Goal: Task Accomplishment & Management: Complete application form

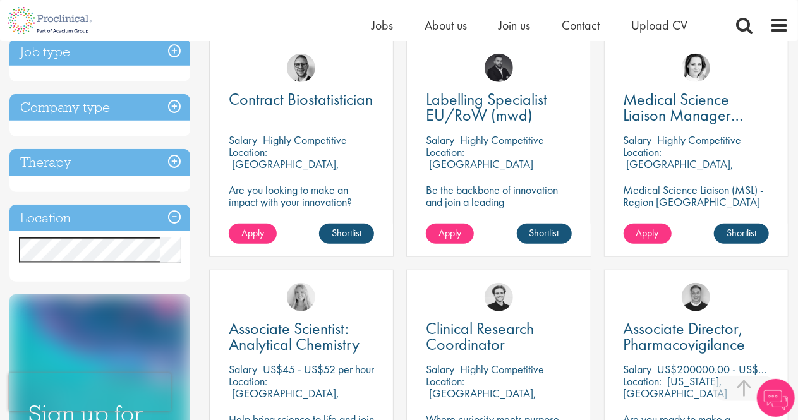
scroll to position [484, 0]
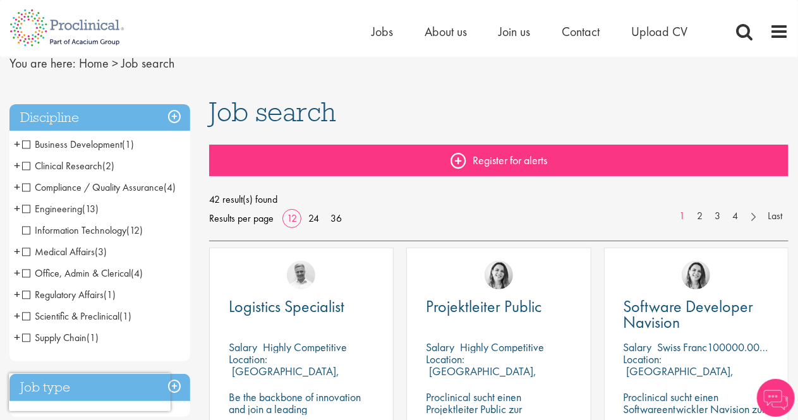
scroll to position [126, 0]
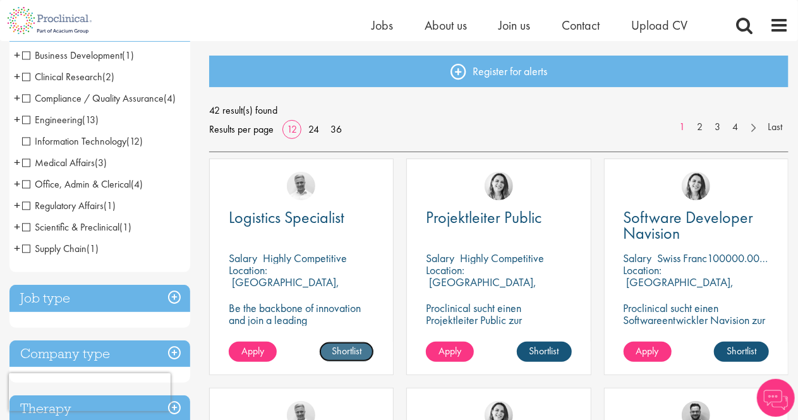
click at [340, 354] on link "Shortlist" at bounding box center [346, 352] width 55 height 20
click at [535, 345] on link "Shortlist" at bounding box center [544, 352] width 55 height 20
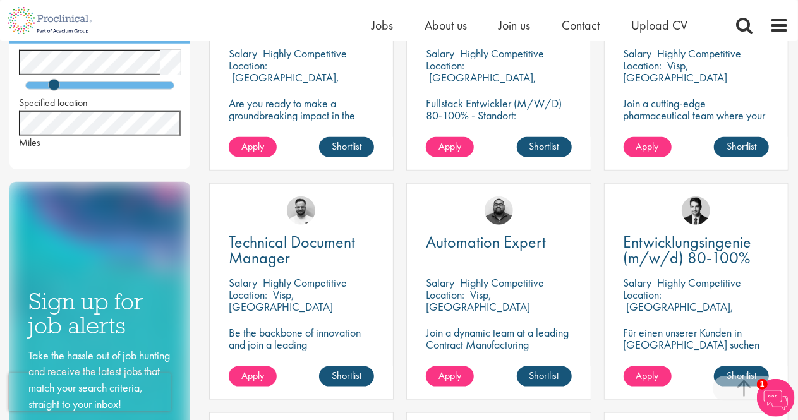
scroll to position [631, 0]
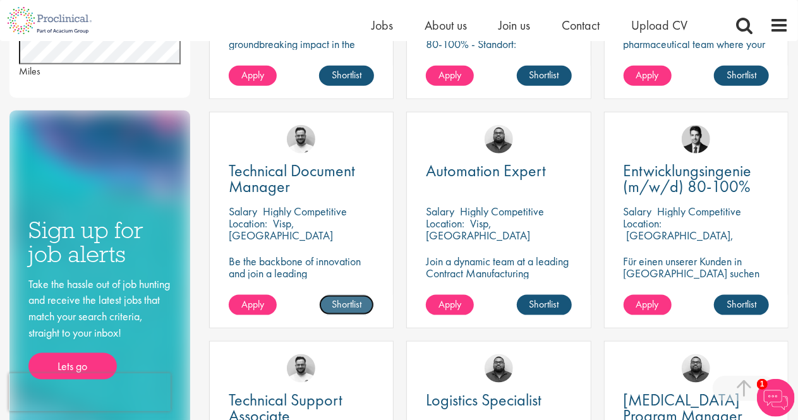
click at [338, 310] on link "Shortlist" at bounding box center [346, 305] width 55 height 20
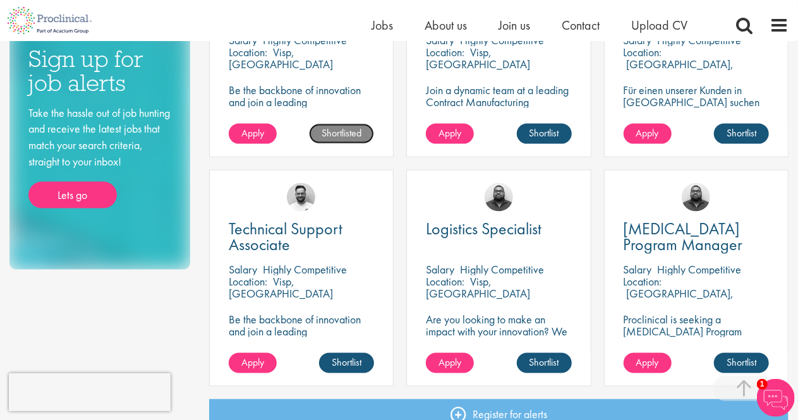
scroll to position [821, 0]
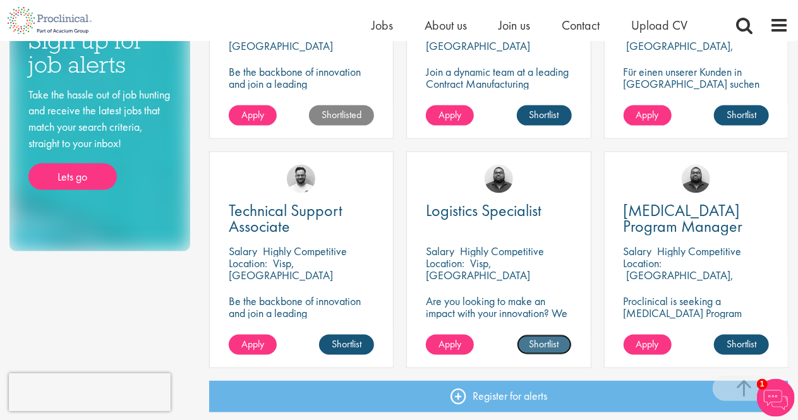
click at [536, 343] on link "Shortlist" at bounding box center [544, 345] width 55 height 20
click at [758, 347] on link "Shortlist" at bounding box center [741, 345] width 55 height 20
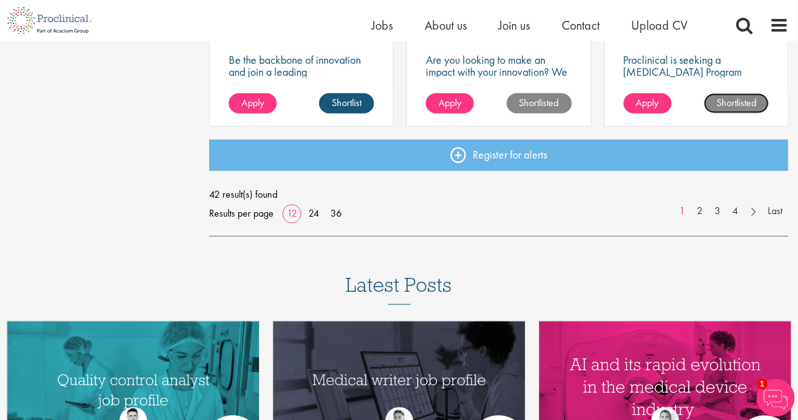
scroll to position [1074, 0]
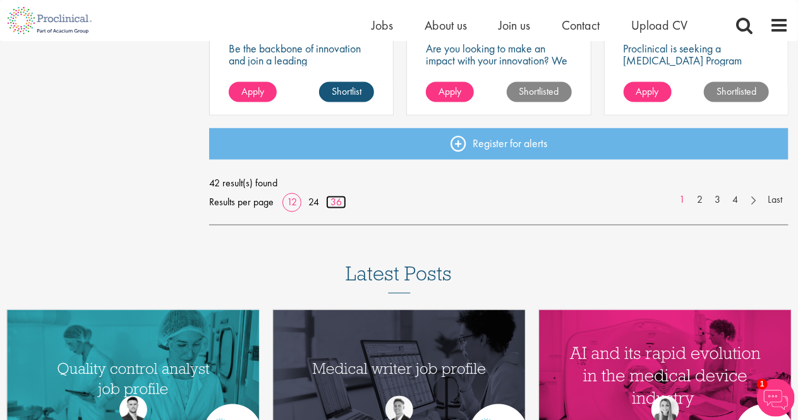
click at [327, 200] on link "36" at bounding box center [336, 202] width 20 height 13
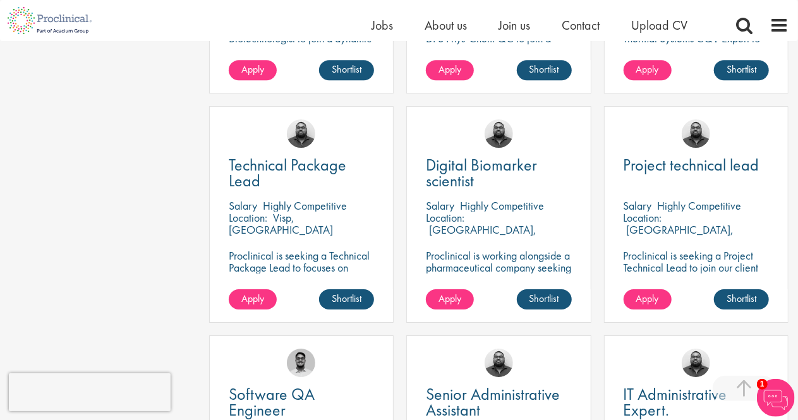
scroll to position [2021, 0]
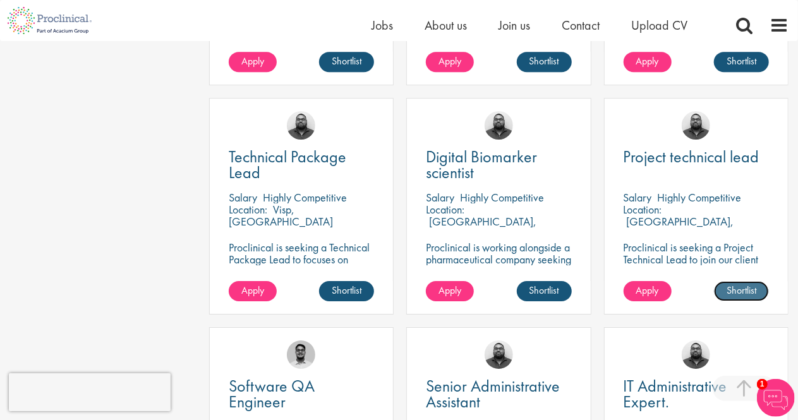
click at [740, 295] on link "Shortlist" at bounding box center [741, 291] width 55 height 20
click at [343, 288] on link "Shortlist" at bounding box center [346, 291] width 55 height 20
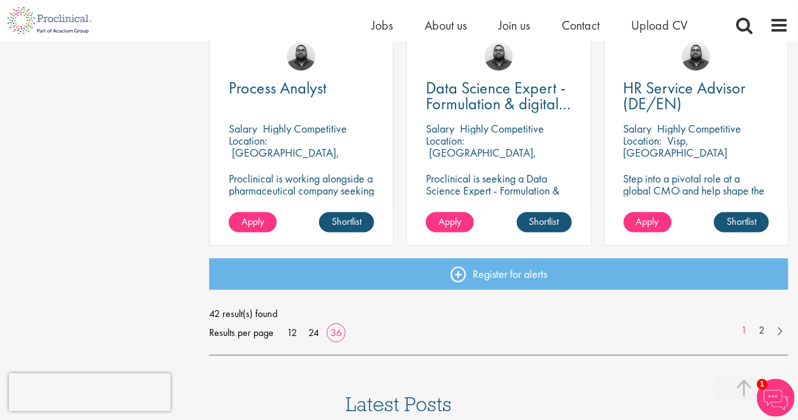
scroll to position [2779, 0]
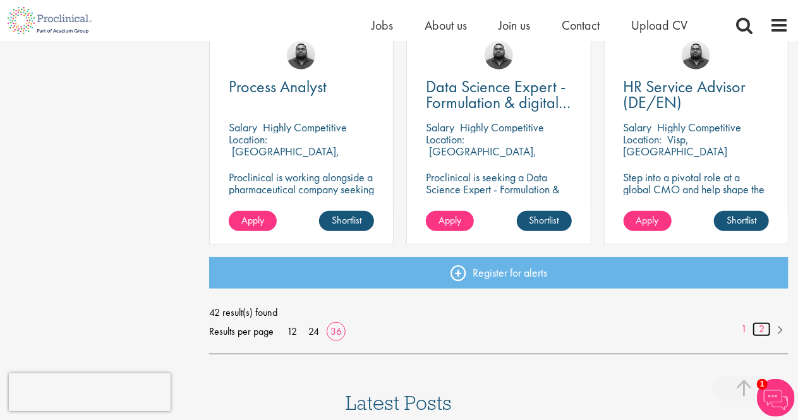
click at [760, 333] on link "2" at bounding box center [761, 329] width 18 height 15
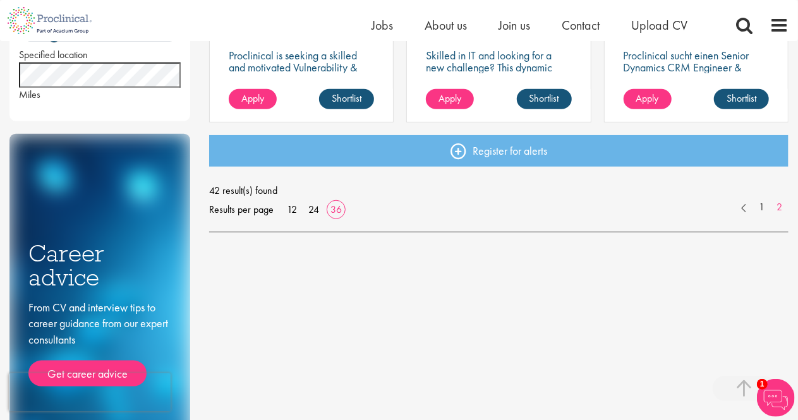
scroll to position [631, 0]
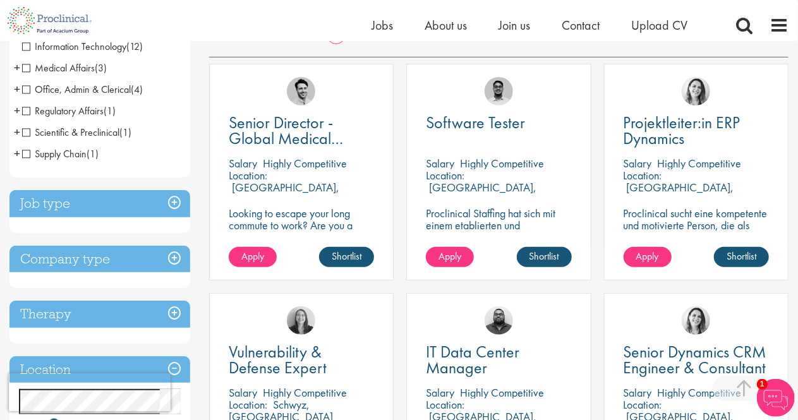
scroll to position [0, 0]
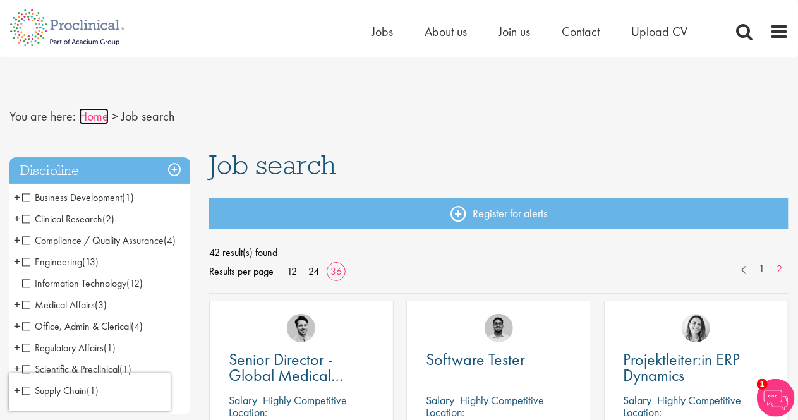
click at [104, 114] on link "Home" at bounding box center [94, 116] width 30 height 16
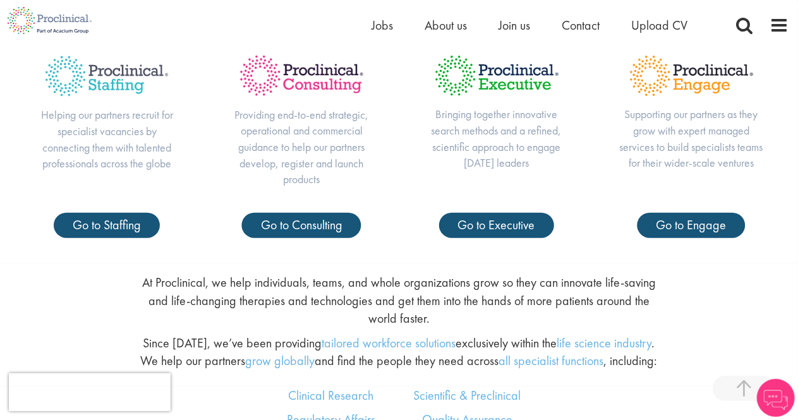
scroll to position [505, 0]
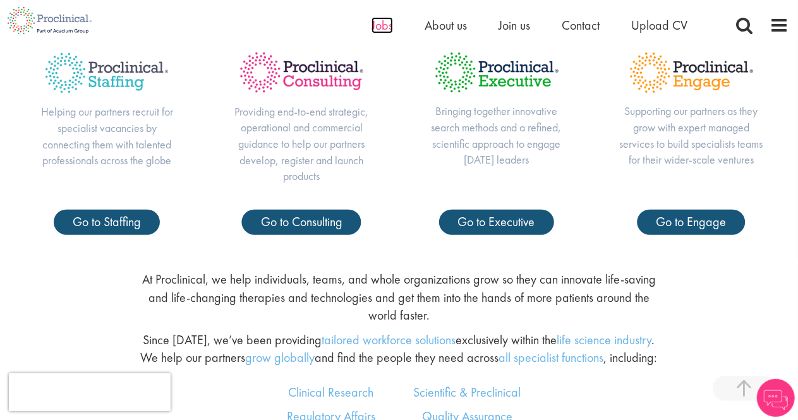
click at [375, 25] on span "Jobs" at bounding box center [381, 25] width 21 height 16
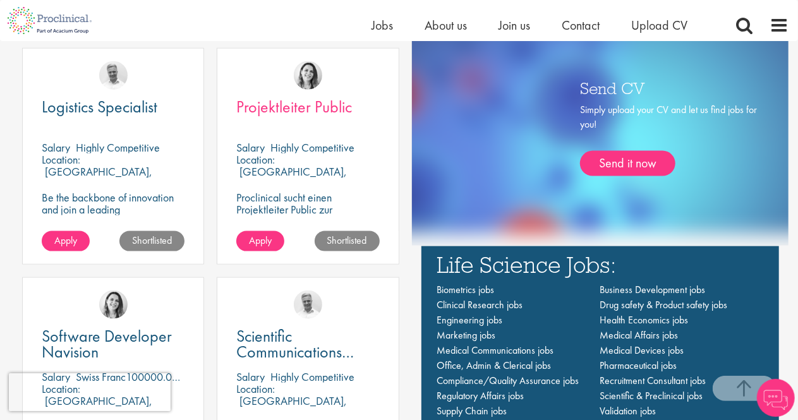
scroll to position [631, 0]
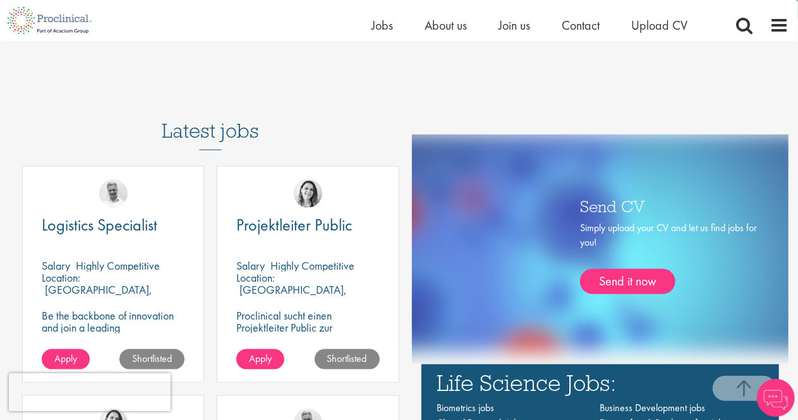
click at [211, 137] on h3 "Latest jobs" at bounding box center [210, 119] width 97 height 62
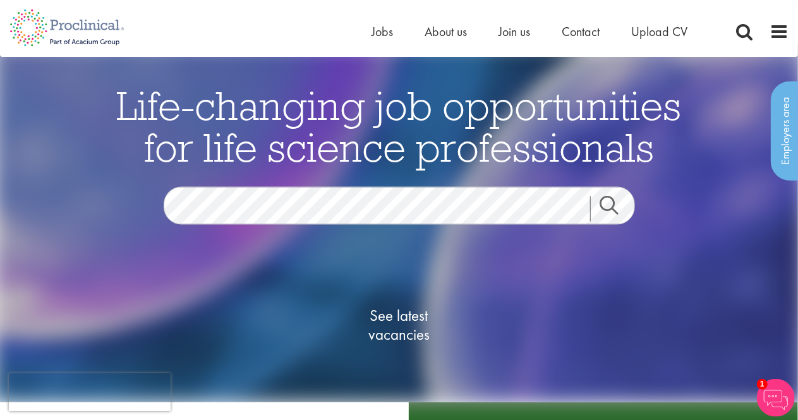
scroll to position [0, 0]
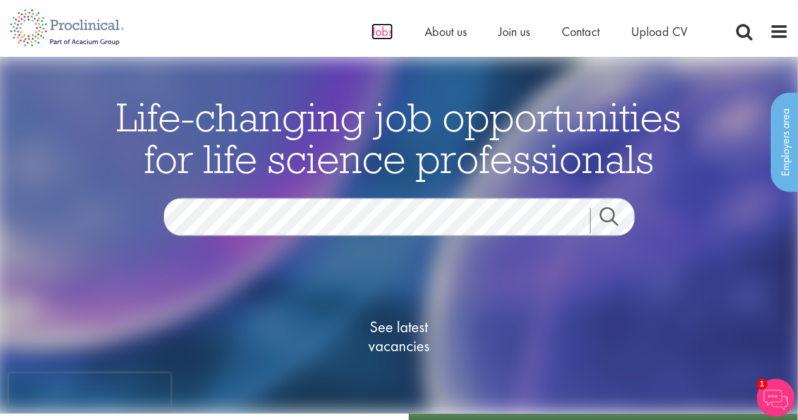
click at [380, 30] on span "Jobs" at bounding box center [381, 31] width 21 height 16
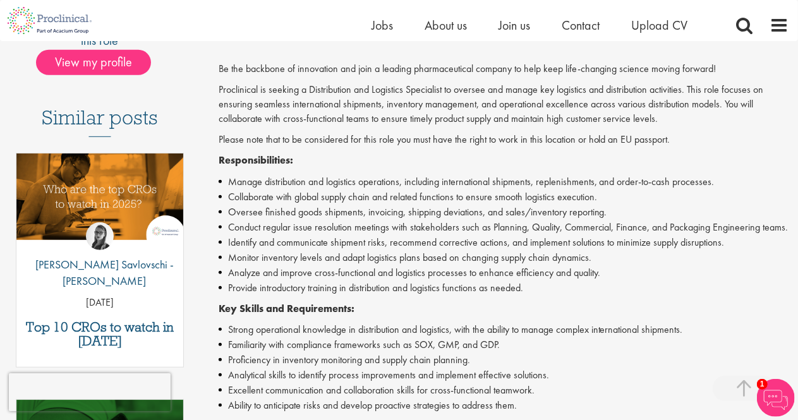
scroll to position [189, 0]
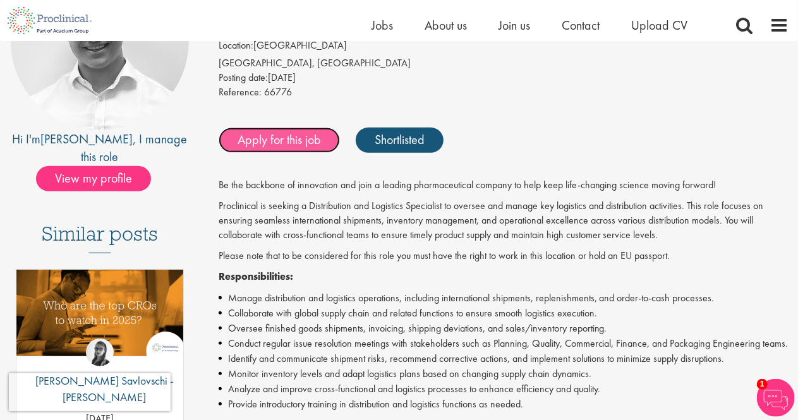
click at [285, 143] on link "Apply for this job" at bounding box center [278, 140] width 121 height 25
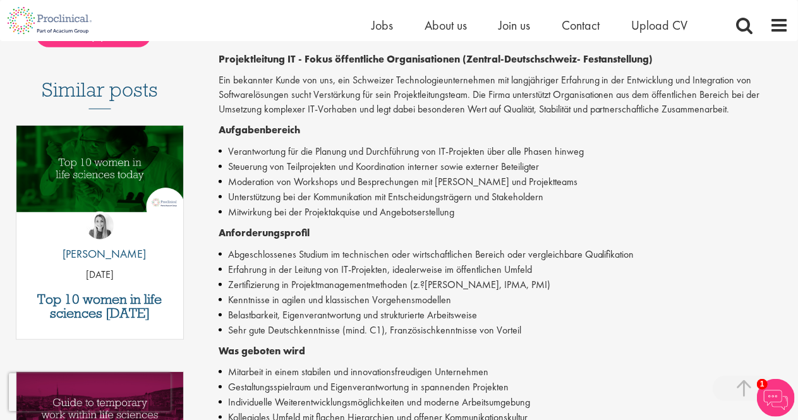
scroll to position [316, 0]
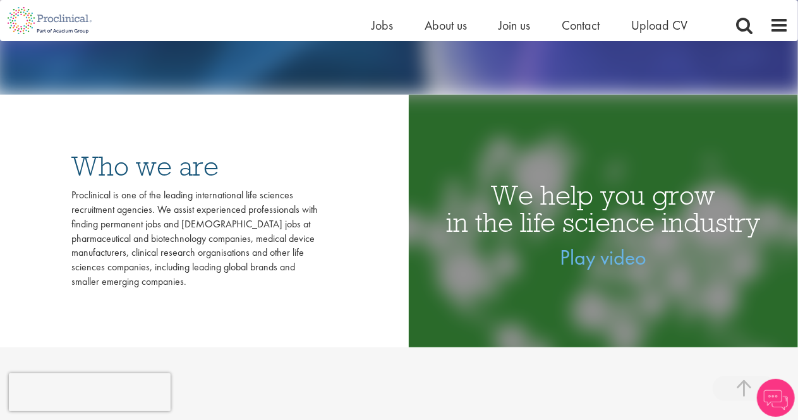
scroll to position [126, 0]
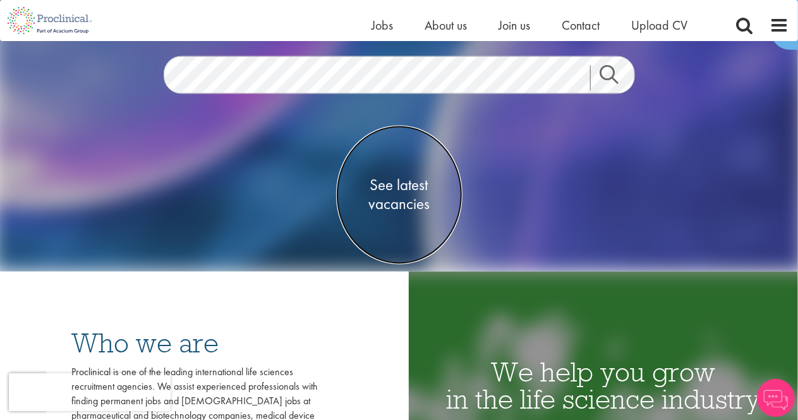
click at [420, 180] on span "See latest vacancies" at bounding box center [399, 195] width 126 height 38
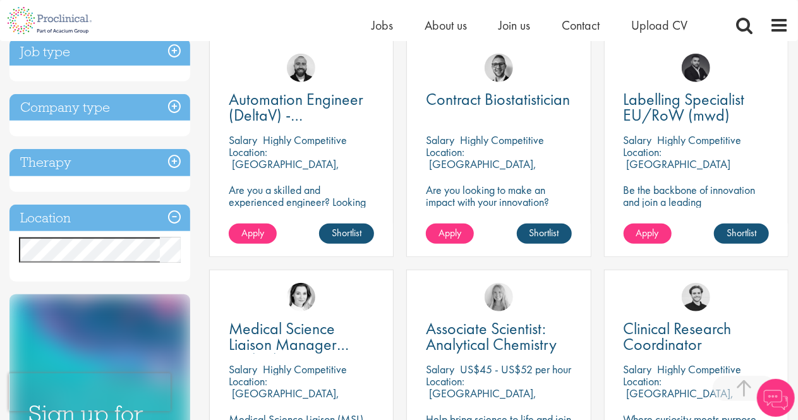
scroll to position [505, 0]
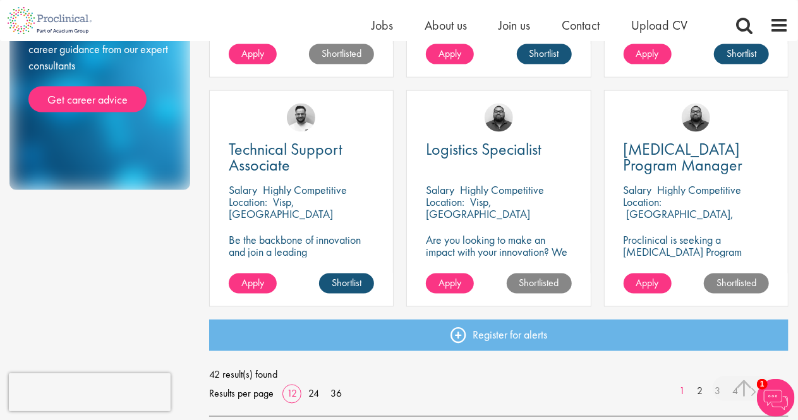
scroll to position [884, 0]
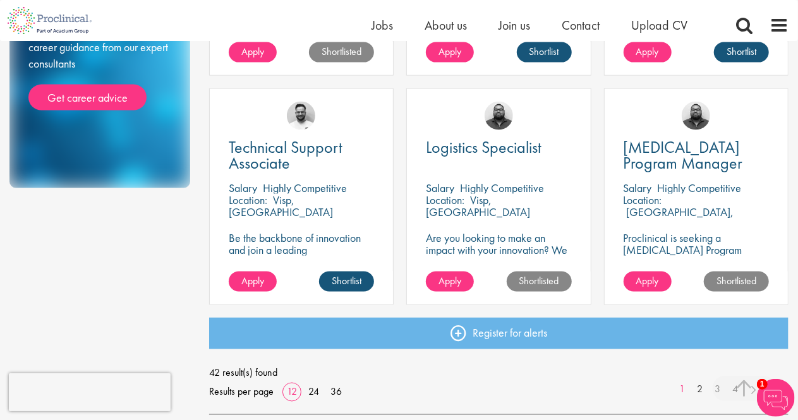
drag, startPoint x: 635, startPoint y: 288, endPoint x: 536, endPoint y: 95, distance: 216.3
click at [536, 95] on div "Ashley Bennett" at bounding box center [498, 110] width 183 height 43
click at [341, 389] on link "36" at bounding box center [336, 391] width 20 height 13
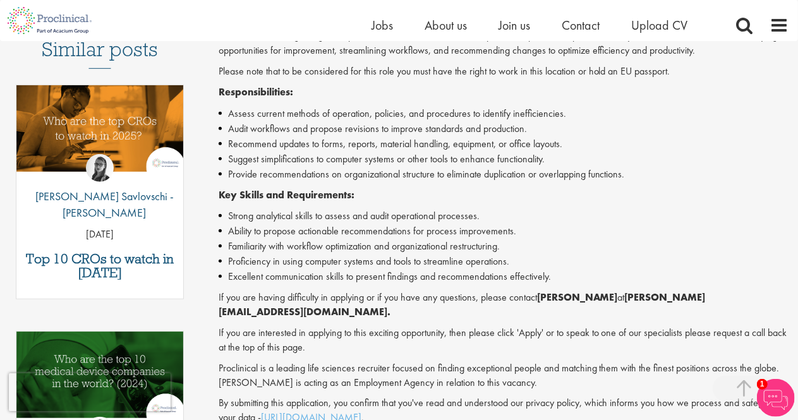
scroll to position [505, 0]
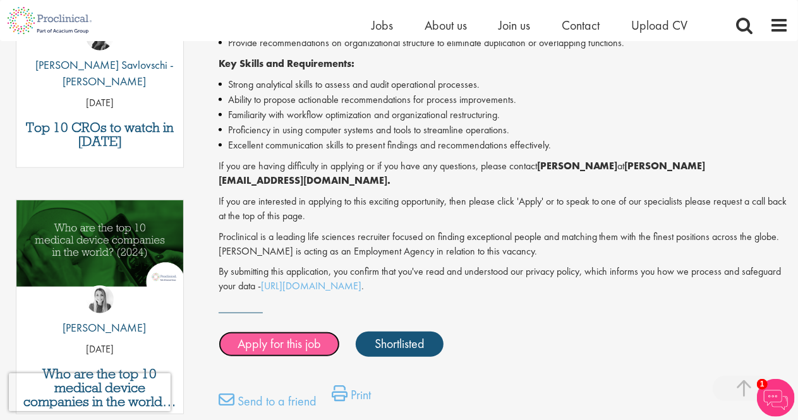
click at [316, 338] on link "Apply for this job" at bounding box center [278, 344] width 121 height 25
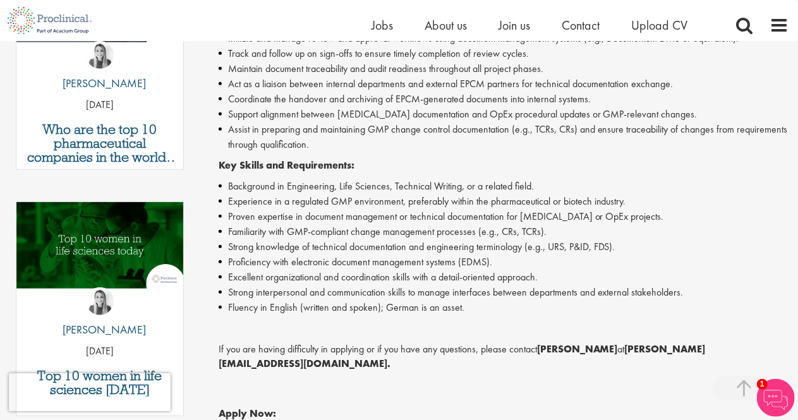
scroll to position [505, 0]
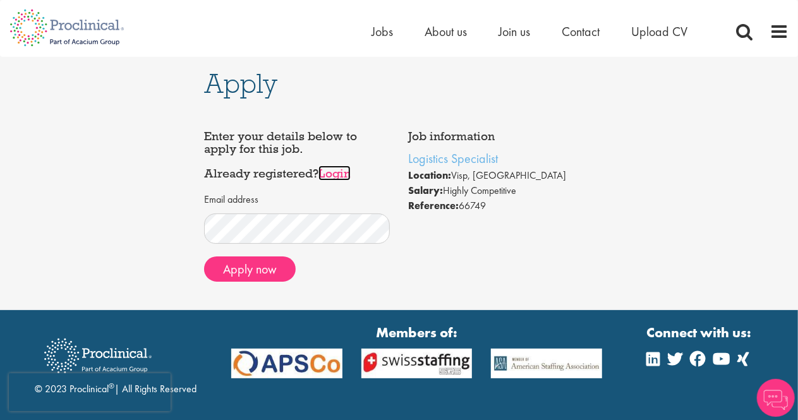
click at [337, 168] on link "Login" at bounding box center [334, 172] width 32 height 15
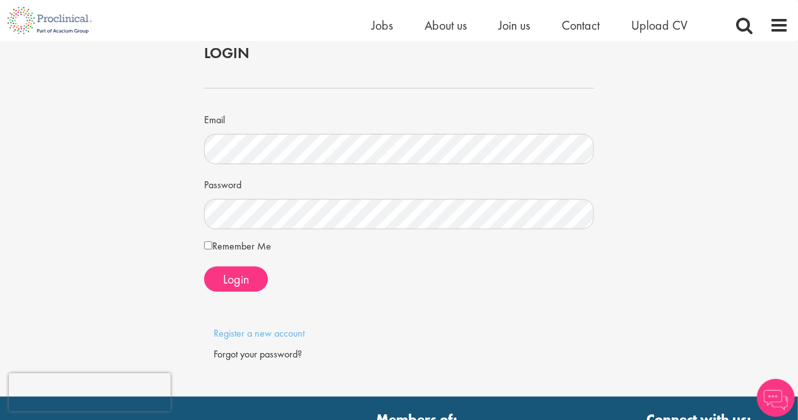
scroll to position [63, 0]
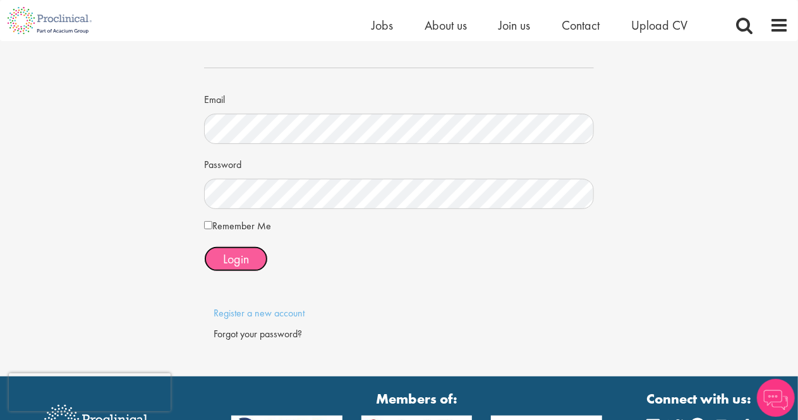
click at [222, 260] on button "Login" at bounding box center [236, 258] width 64 height 25
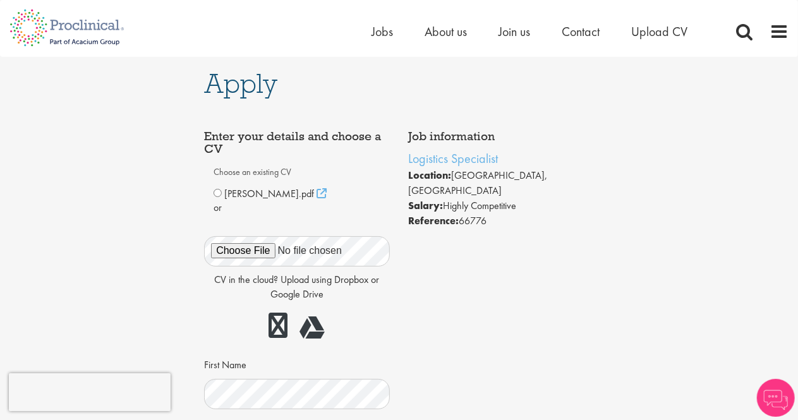
click at [242, 192] on span "Daniel Costa_CV.pdf" at bounding box center [269, 193] width 90 height 13
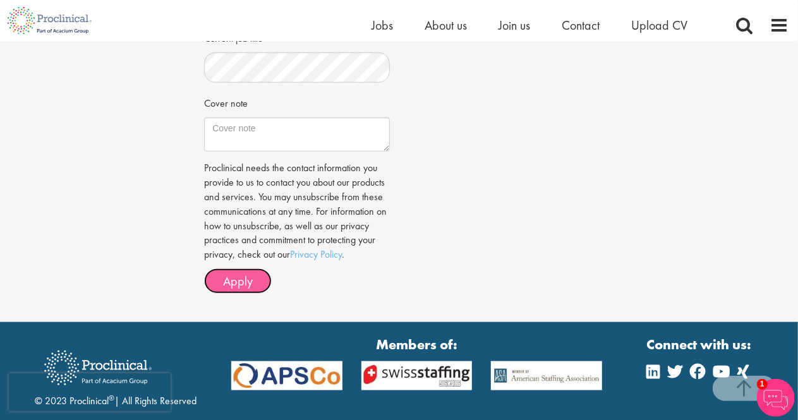
click at [247, 275] on span "Apply" at bounding box center [238, 281] width 30 height 16
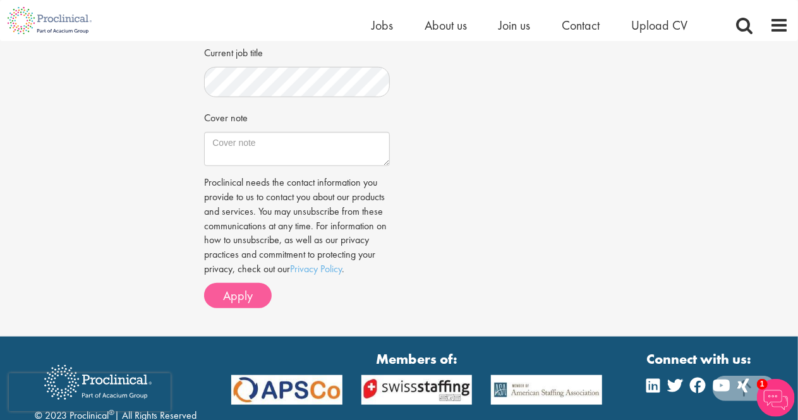
scroll to position [492, 0]
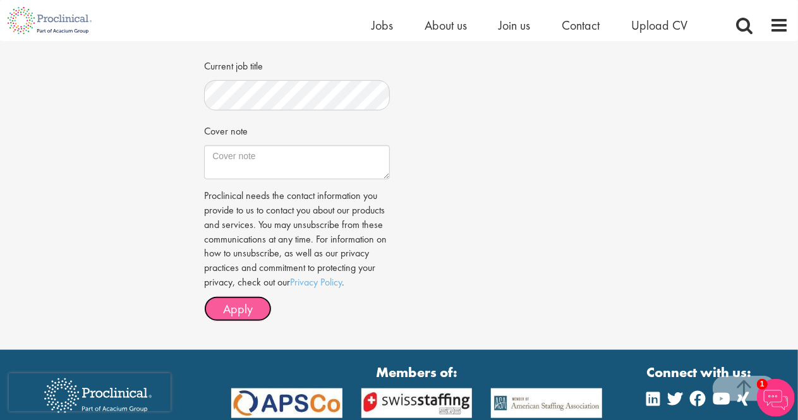
click at [238, 297] on button "Apply" at bounding box center [238, 308] width 68 height 25
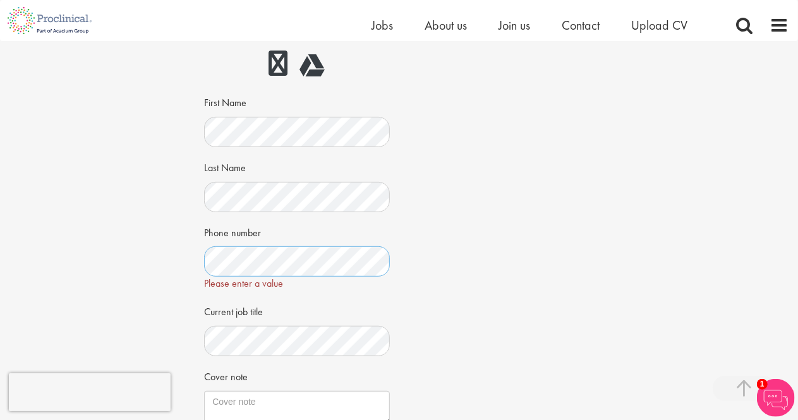
scroll to position [505, 0]
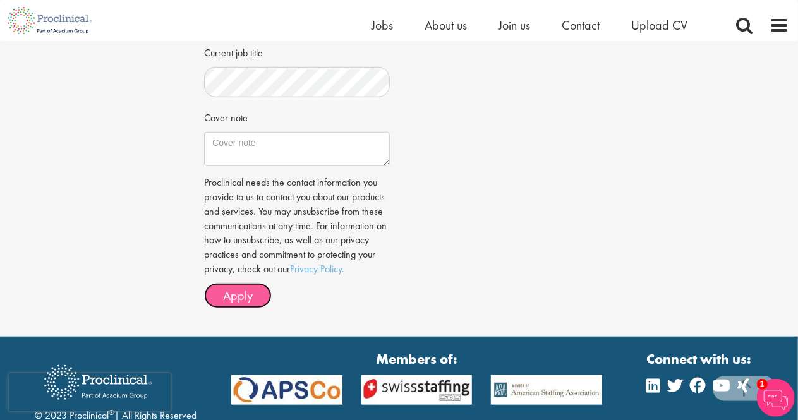
click at [246, 292] on span "Apply" at bounding box center [238, 295] width 30 height 16
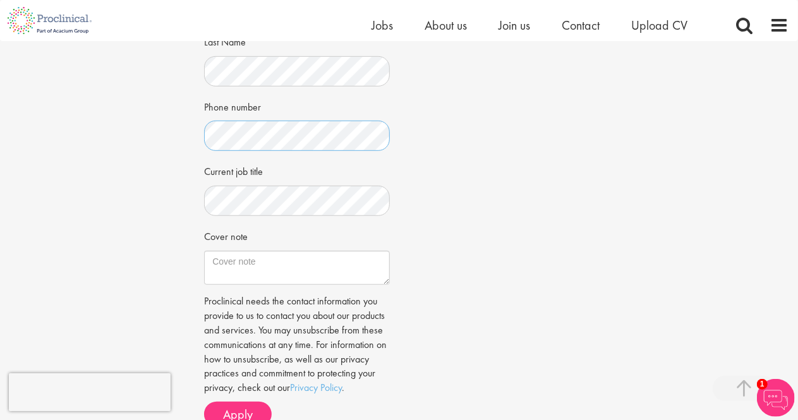
scroll to position [429, 0]
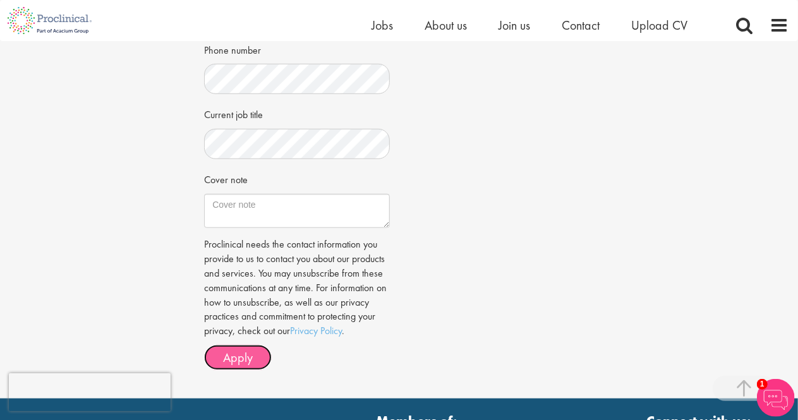
click at [234, 365] on button "Apply" at bounding box center [238, 357] width 68 height 25
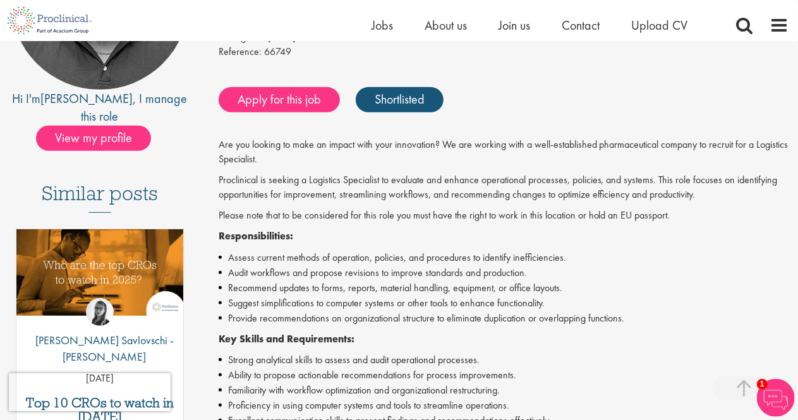
scroll to position [126, 0]
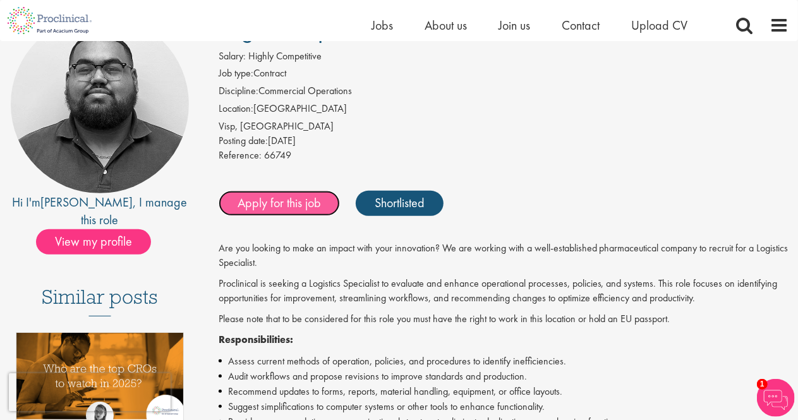
click at [262, 203] on link "Apply for this job" at bounding box center [278, 203] width 121 height 25
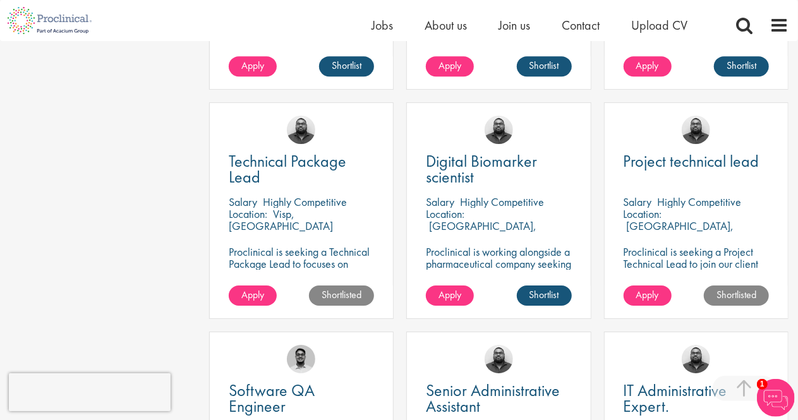
scroll to position [2021, 0]
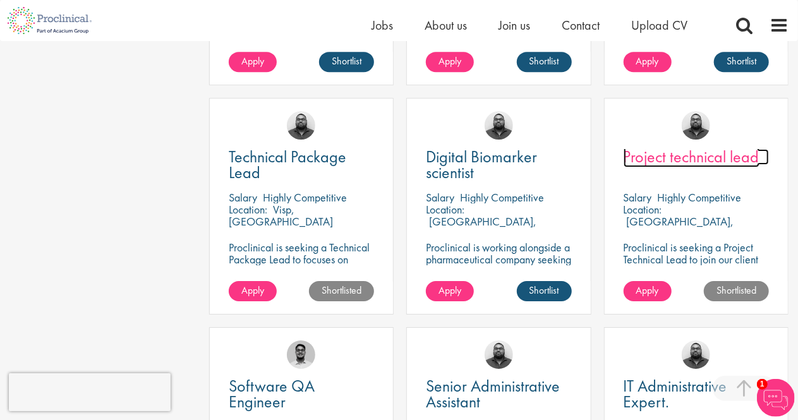
drag, startPoint x: 731, startPoint y: 156, endPoint x: 724, endPoint y: 157, distance: 7.0
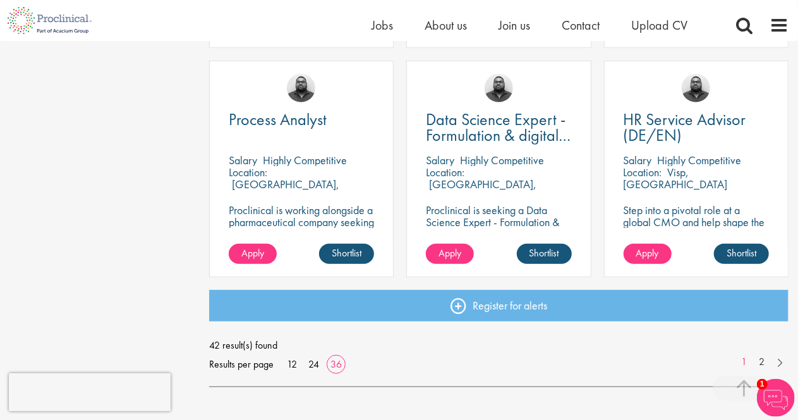
scroll to position [2779, 0]
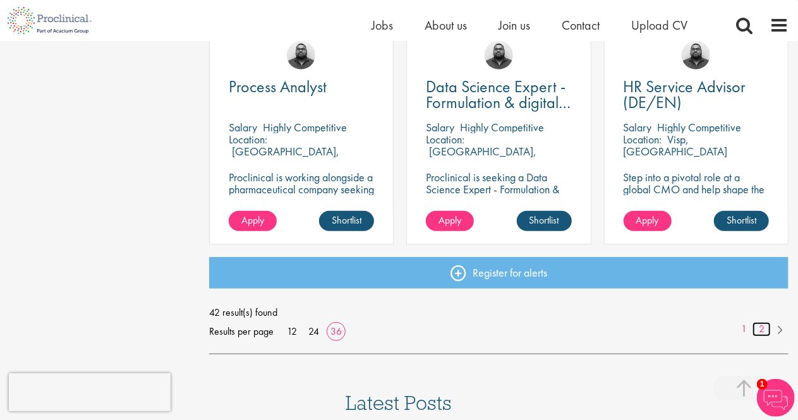
click at [769, 329] on link "2" at bounding box center [761, 329] width 18 height 15
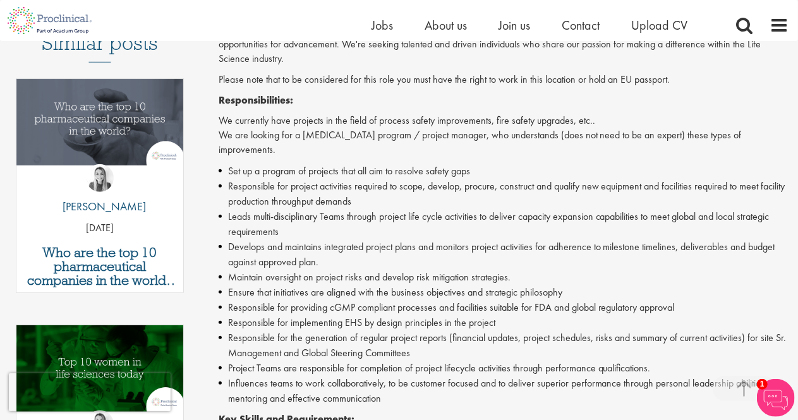
scroll to position [505, 0]
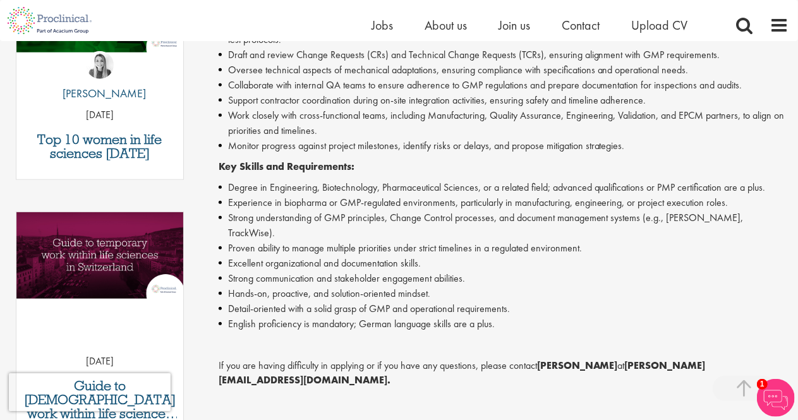
scroll to position [505, 0]
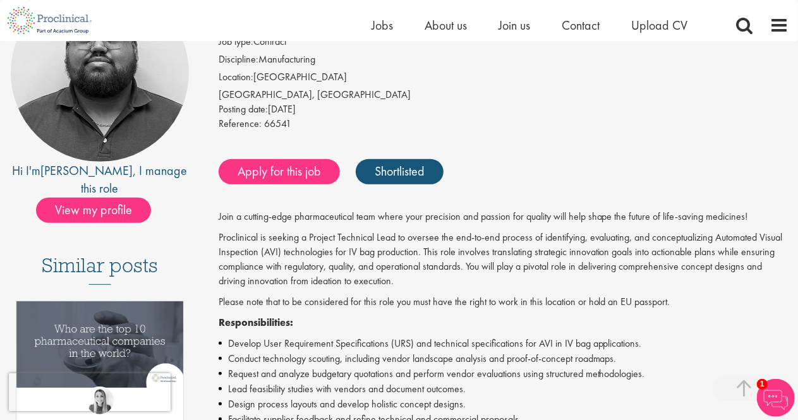
scroll to position [505, 0]
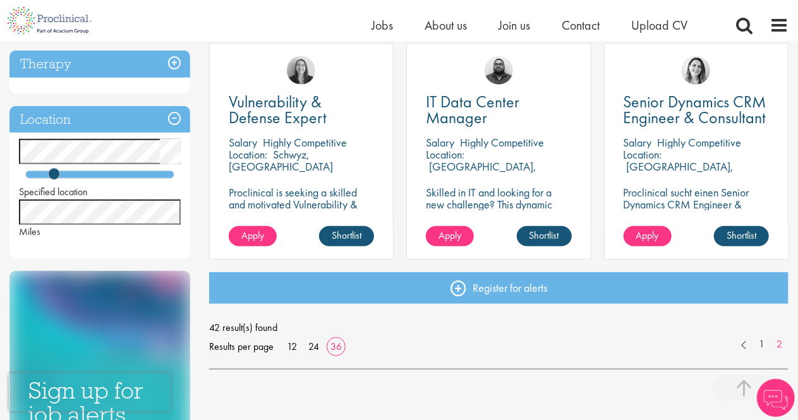
scroll to position [505, 0]
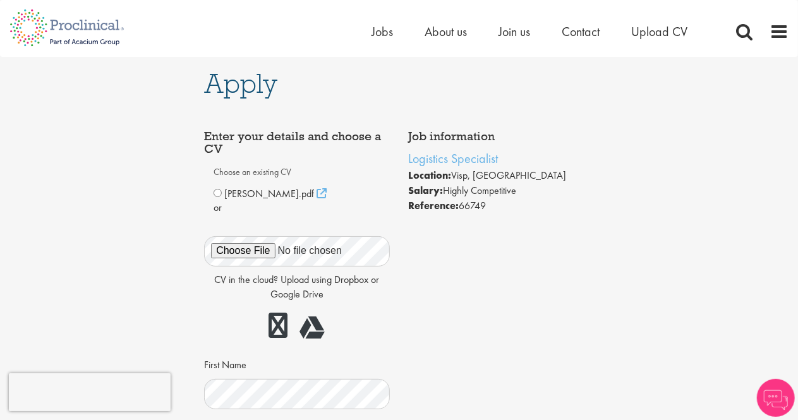
click at [220, 188] on div "Daniel Costa_CV.pdf" at bounding box center [296, 193] width 166 height 15
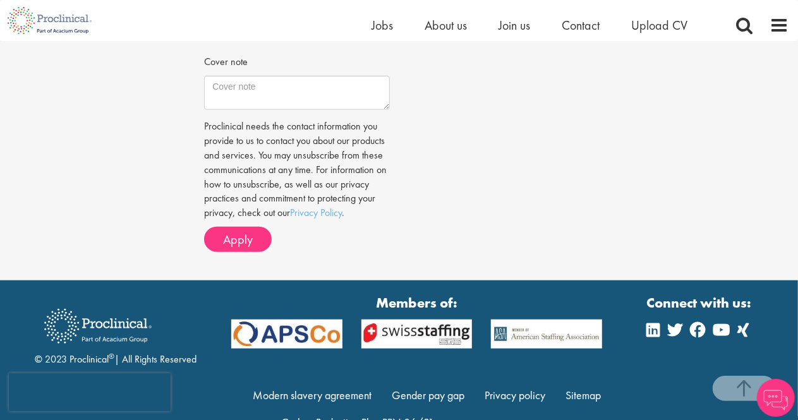
scroll to position [568, 0]
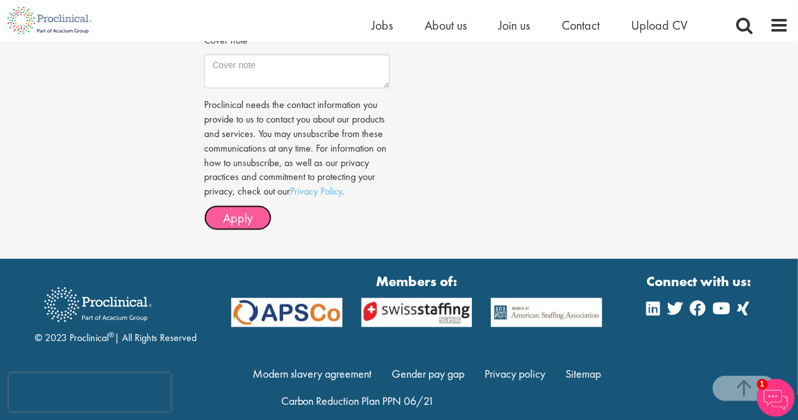
click at [234, 220] on span "Apply" at bounding box center [238, 218] width 30 height 16
